Goal: Task Accomplishment & Management: Complete application form

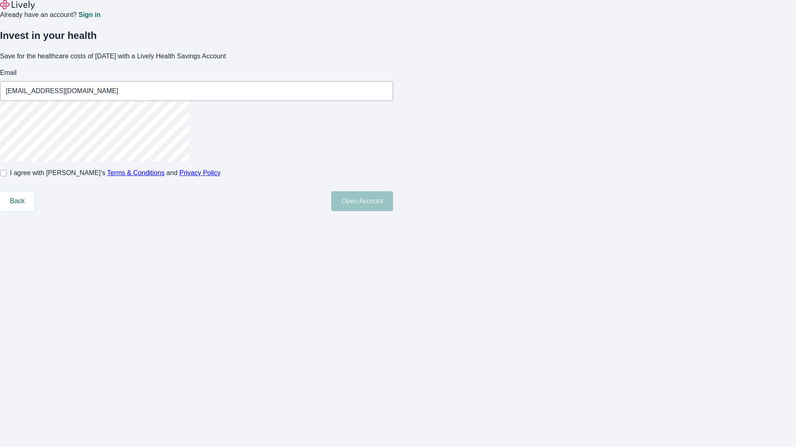
click at [7, 177] on input "I agree with Lively’s Terms & Conditions and Privacy Policy" at bounding box center [3, 173] width 7 height 7
checkbox input "true"
click at [393, 211] on button "Open Account" at bounding box center [362, 201] width 62 height 20
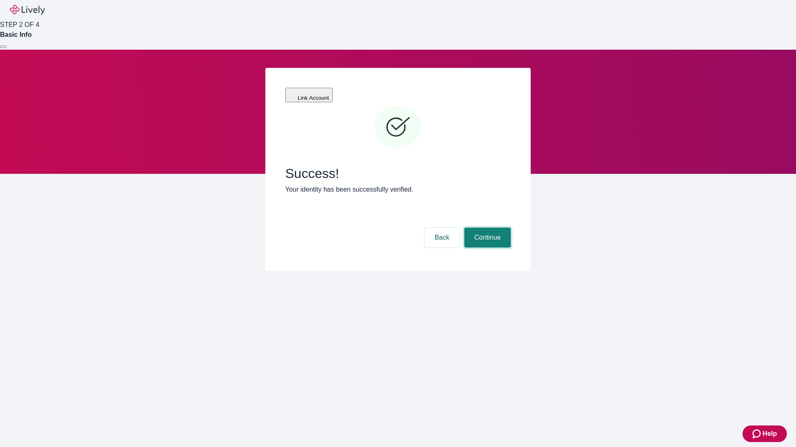
click at [486, 228] on button "Continue" at bounding box center [487, 238] width 46 height 20
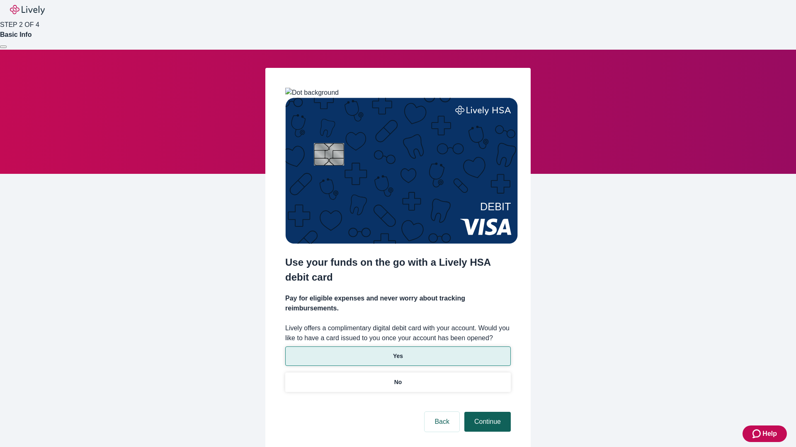
click at [397, 378] on p "No" at bounding box center [398, 382] width 8 height 9
click at [486, 412] on button "Continue" at bounding box center [487, 422] width 46 height 20
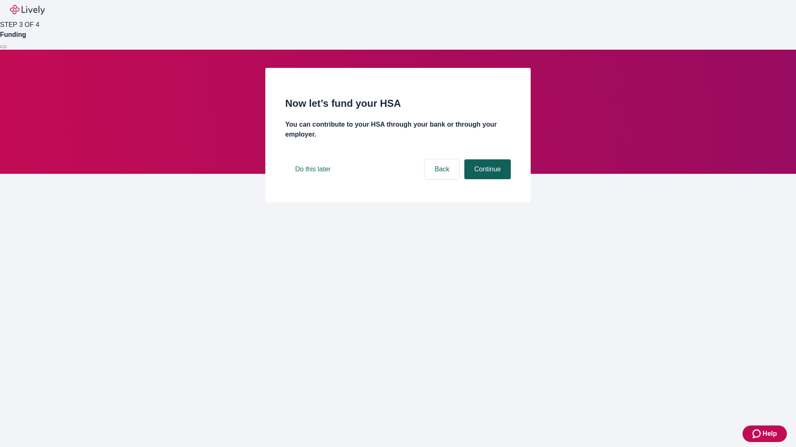
click at [486, 179] on button "Continue" at bounding box center [487, 170] width 46 height 20
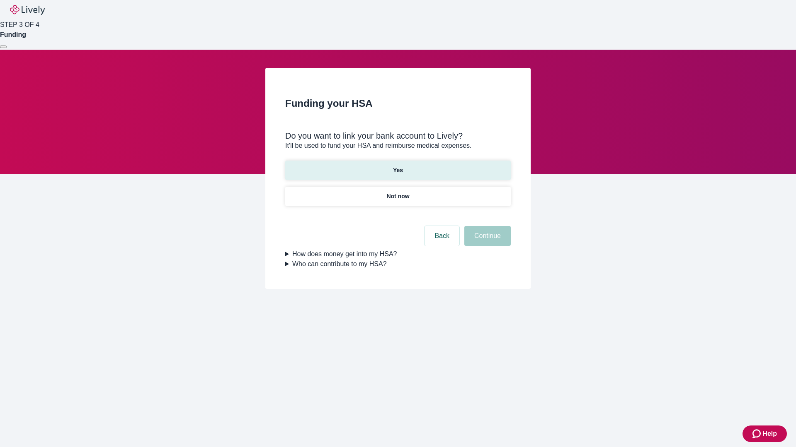
click at [397, 166] on p "Yes" at bounding box center [398, 170] width 10 height 9
click at [486, 226] on button "Continue" at bounding box center [487, 236] width 46 height 20
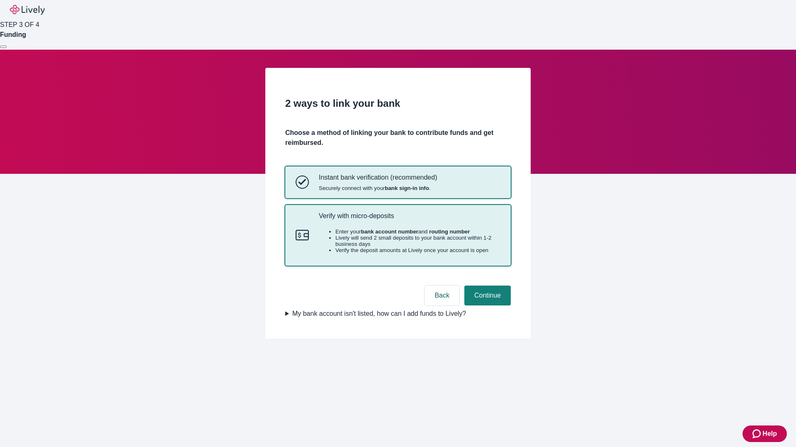
click at [409, 220] on p "Verify with micro-deposits" at bounding box center [409, 216] width 181 height 8
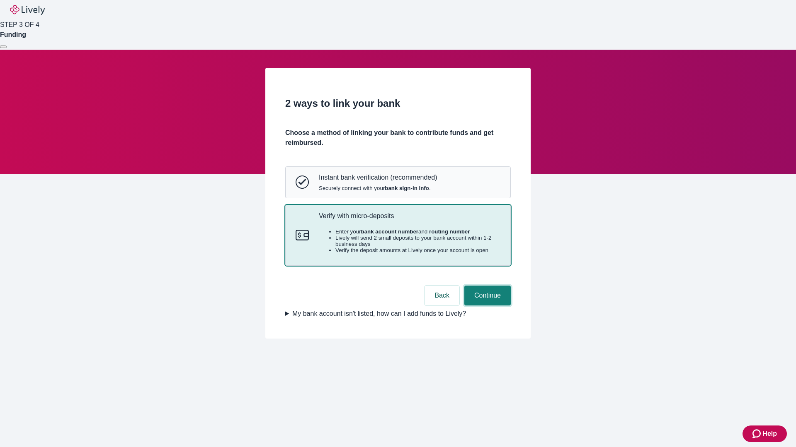
click at [486, 306] on button "Continue" at bounding box center [487, 296] width 46 height 20
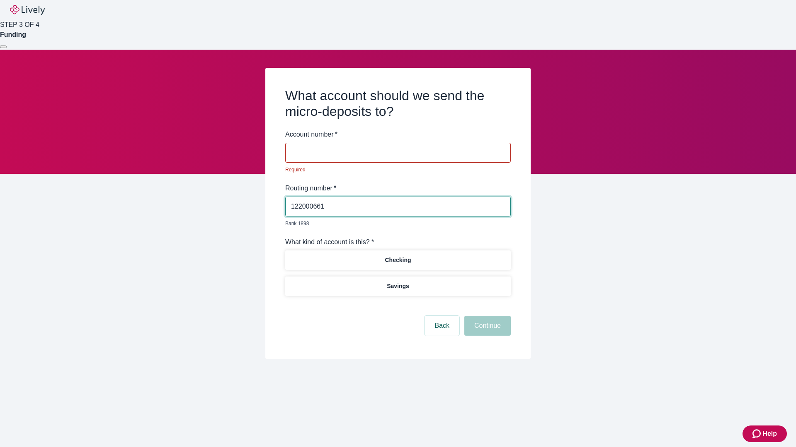
type input "122000661"
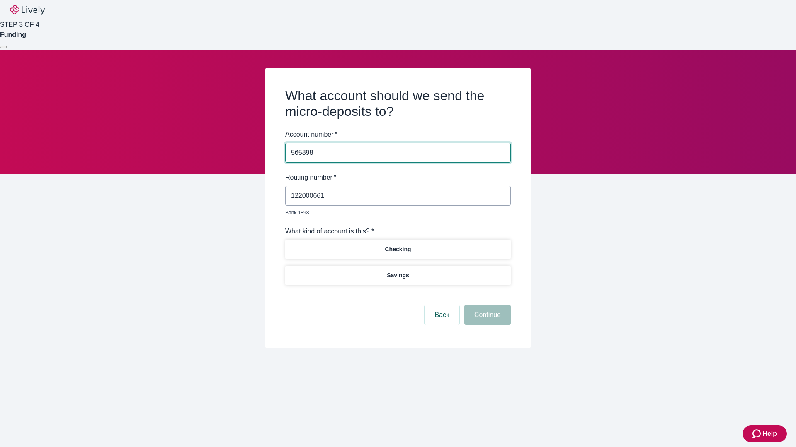
type input "565898"
click at [397, 245] on p "Checking" at bounding box center [398, 249] width 26 height 9
click at [486, 306] on button "Continue" at bounding box center [487, 315] width 46 height 20
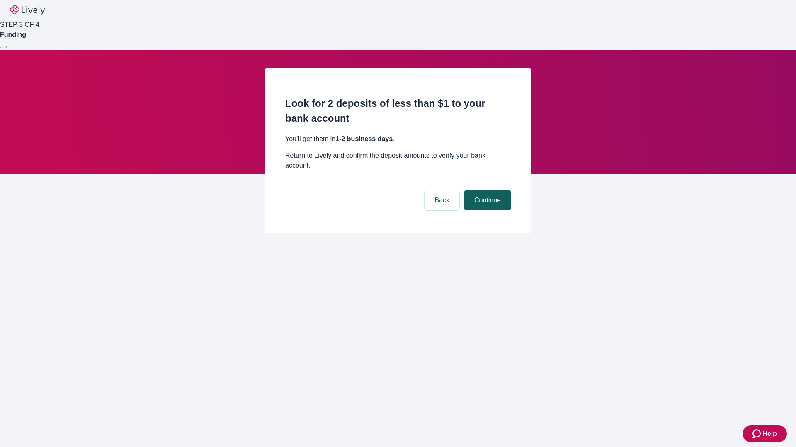
click at [486, 191] on button "Continue" at bounding box center [487, 201] width 46 height 20
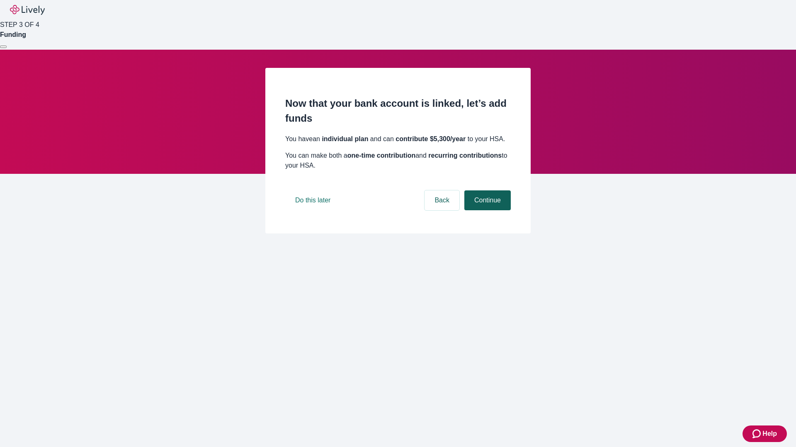
click at [486, 210] on button "Continue" at bounding box center [487, 201] width 46 height 20
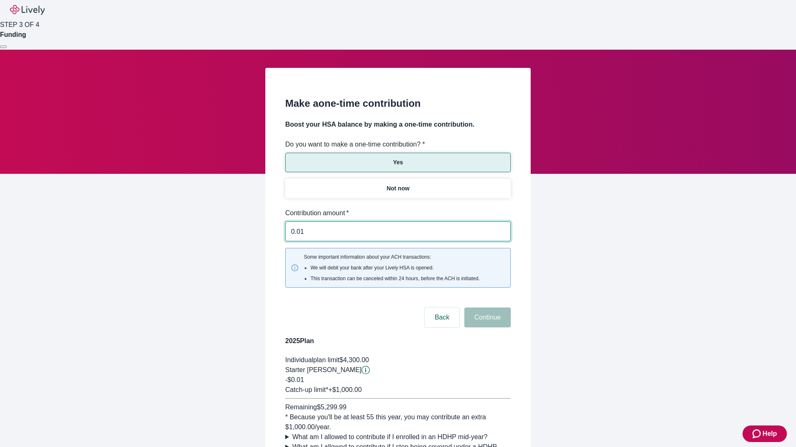
type input "0.01"
click at [486, 308] on button "Continue" at bounding box center [487, 318] width 46 height 20
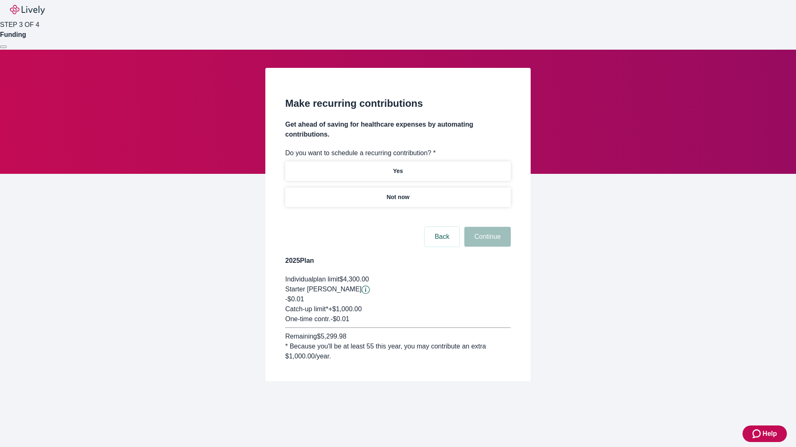
click at [397, 193] on p "Not now" at bounding box center [397, 197] width 23 height 9
click at [486, 227] on button "Continue" at bounding box center [487, 237] width 46 height 20
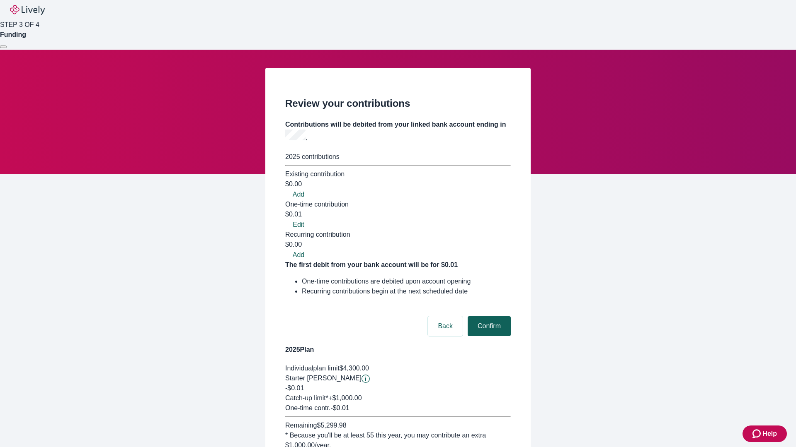
click at [488, 317] on button "Confirm" at bounding box center [488, 327] width 43 height 20
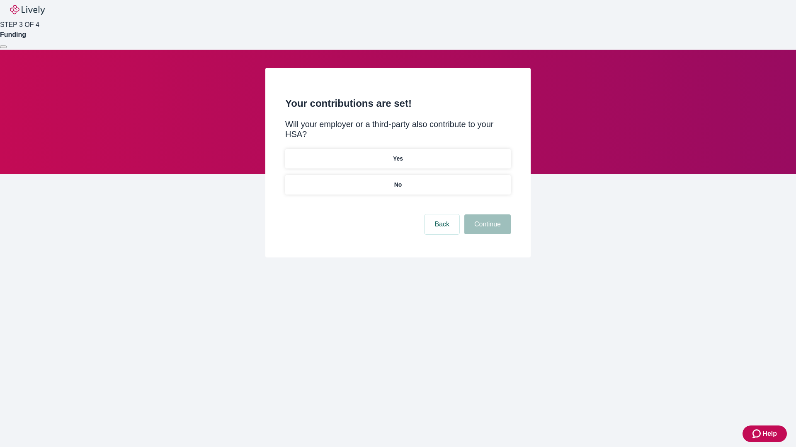
click at [397, 181] on p "No" at bounding box center [398, 185] width 8 height 9
click at [486, 215] on button "Continue" at bounding box center [487, 225] width 46 height 20
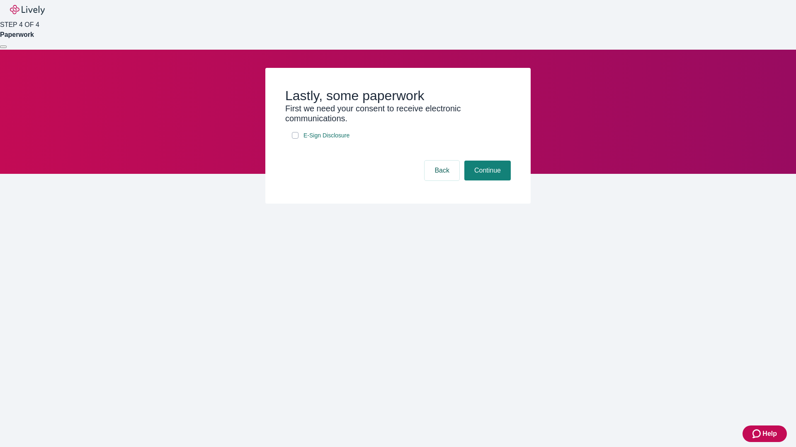
click at [295, 139] on input "E-Sign Disclosure" at bounding box center [295, 135] width 7 height 7
checkbox input "true"
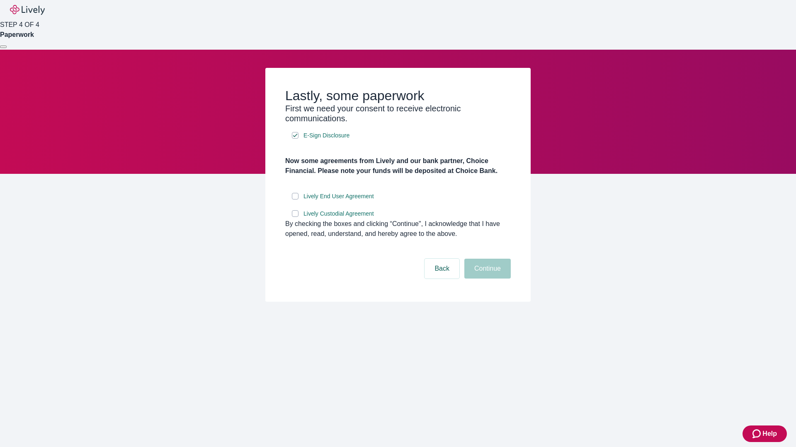
click at [295, 200] on input "Lively End User Agreement" at bounding box center [295, 196] width 7 height 7
checkbox input "true"
click at [295, 217] on input "Lively Custodial Agreement" at bounding box center [295, 213] width 7 height 7
checkbox input "true"
click at [486, 279] on button "Continue" at bounding box center [487, 269] width 46 height 20
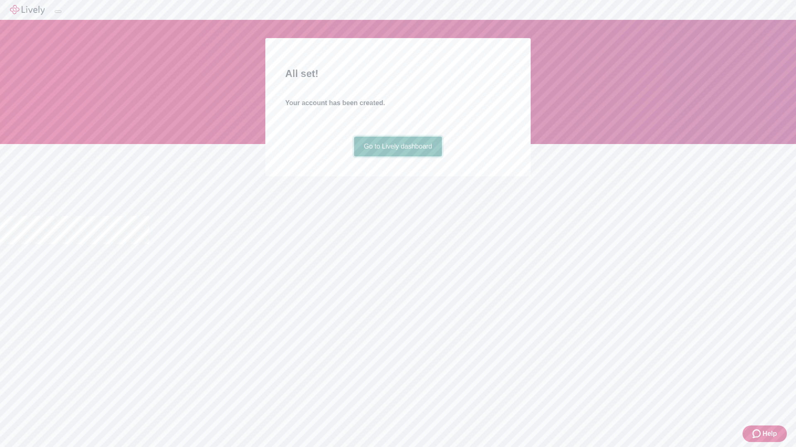
click at [397, 157] on link "Go to Lively dashboard" at bounding box center [398, 147] width 88 height 20
